Goal: Find specific page/section: Find specific page/section

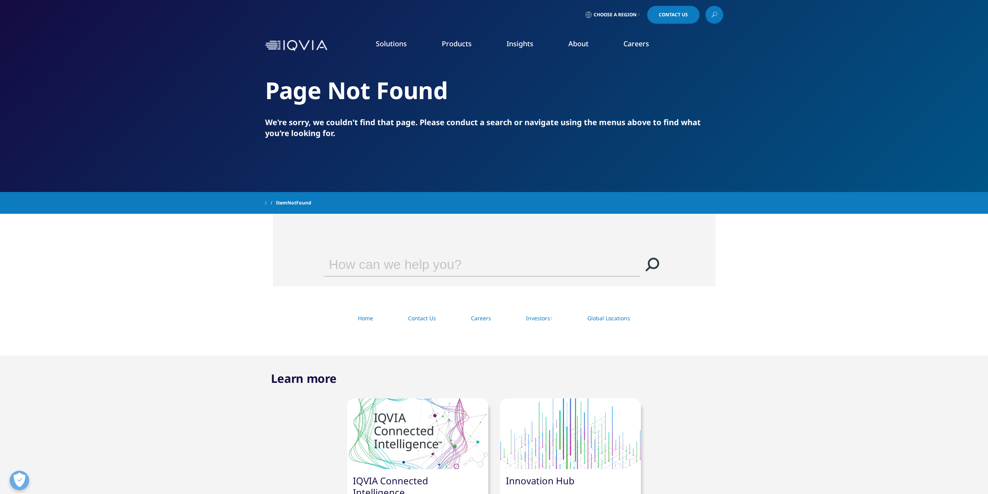
click at [399, 43] on link "Solutions" at bounding box center [391, 43] width 31 height 9
click at [395, 44] on link "Solutions" at bounding box center [391, 43] width 31 height 9
click at [447, 39] on link "Products" at bounding box center [457, 43] width 30 height 9
click at [101, 87] on div "quick find a capability" at bounding box center [79, 83] width 93 height 17
click at [150, 84] on input "Search" at bounding box center [350, 83] width 635 height 17
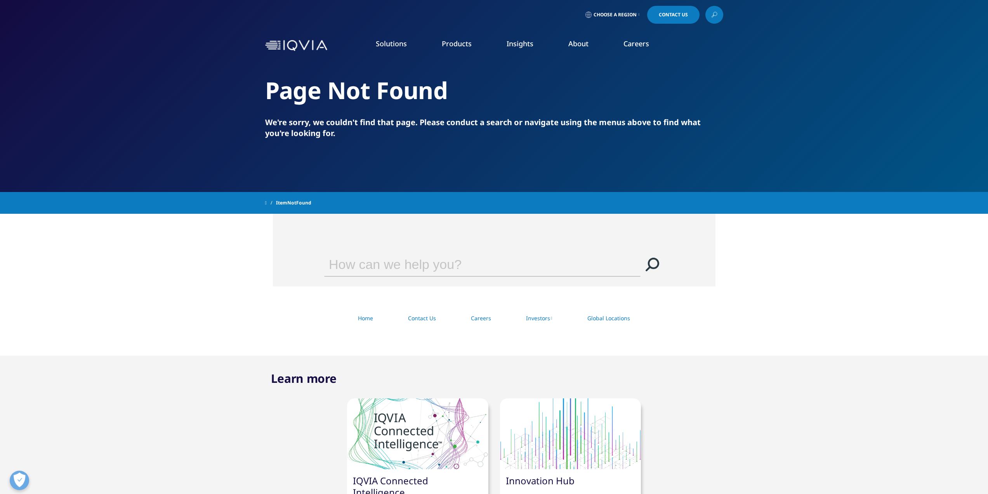
type input "F"
type input "C"
type input "DATA MANAGEMENT"
click at [70, 101] on link "Data Management" at bounding box center [355, 100] width 617 height 7
